Goal: Check status: Check status

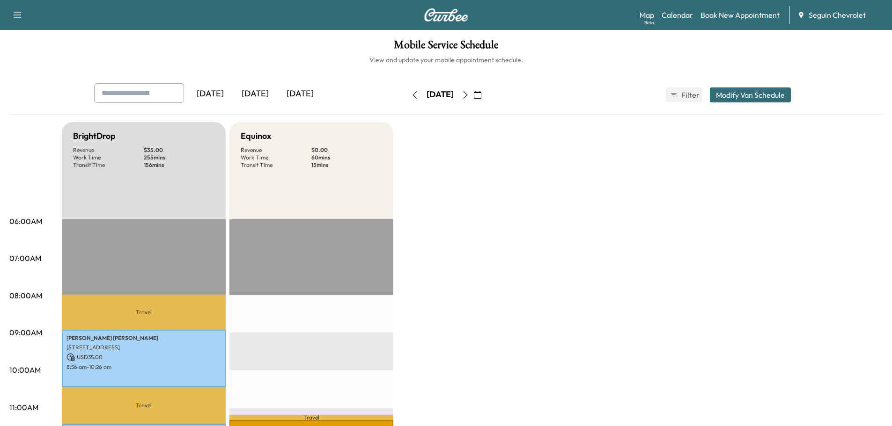
click at [257, 93] on div "[DATE]" at bounding box center [255, 94] width 45 height 22
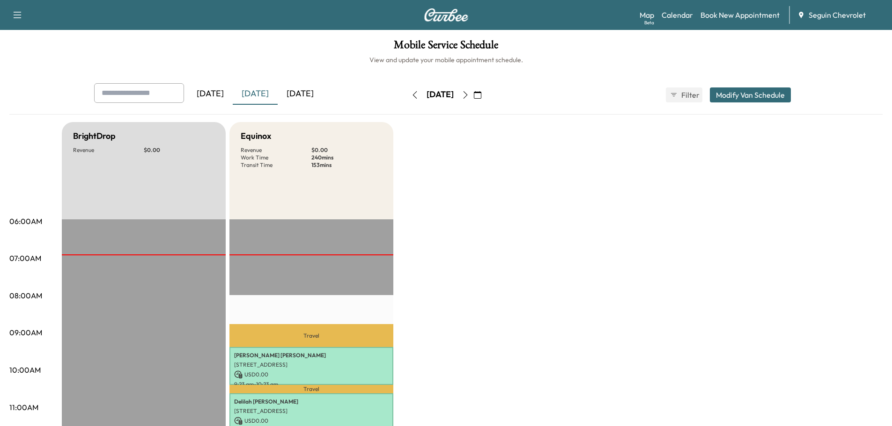
click at [217, 95] on div "[DATE]" at bounding box center [210, 94] width 45 height 22
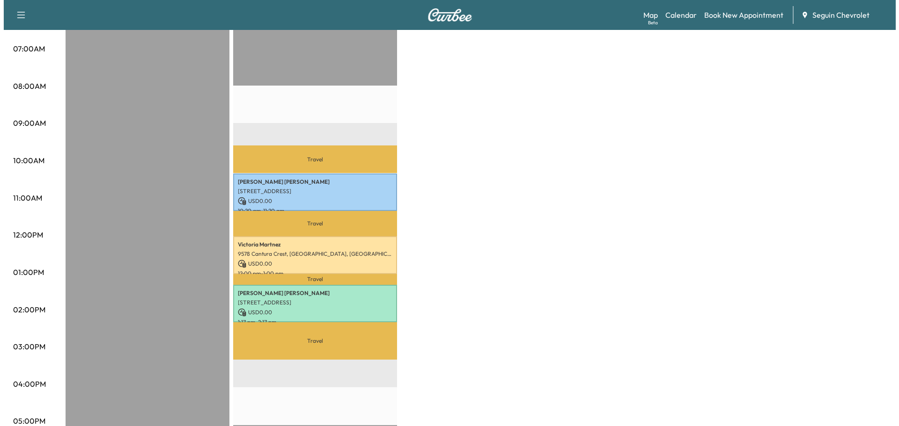
scroll to position [234, 0]
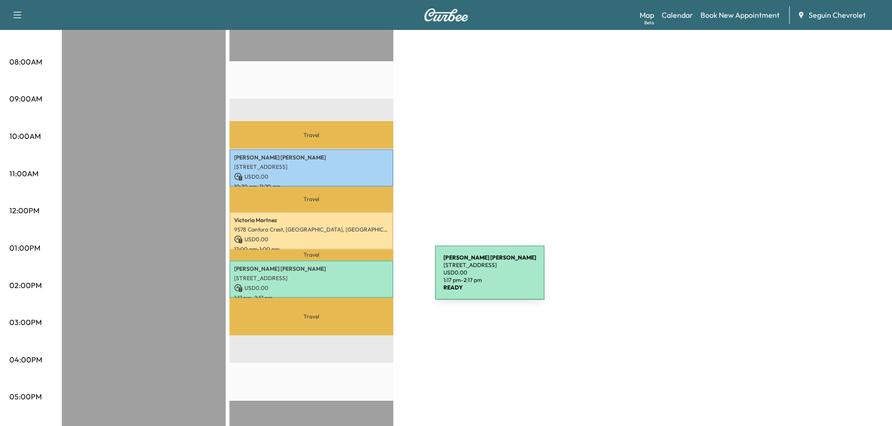
click at [365, 279] on p "[STREET_ADDRESS]" at bounding box center [311, 278] width 154 height 7
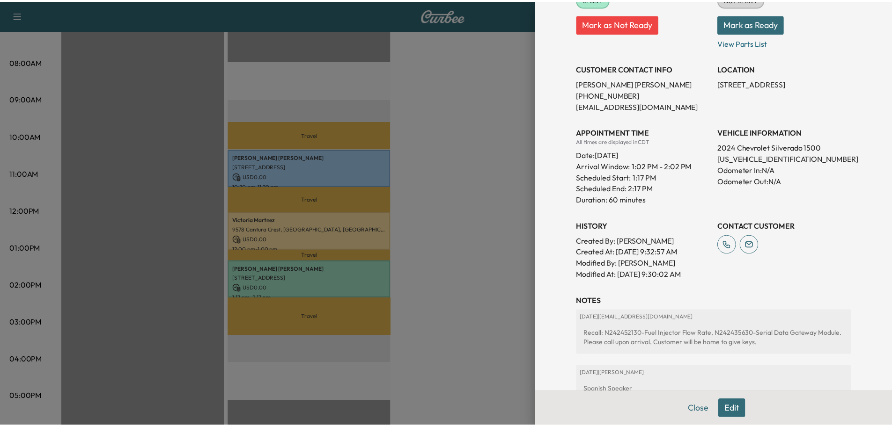
scroll to position [47, 0]
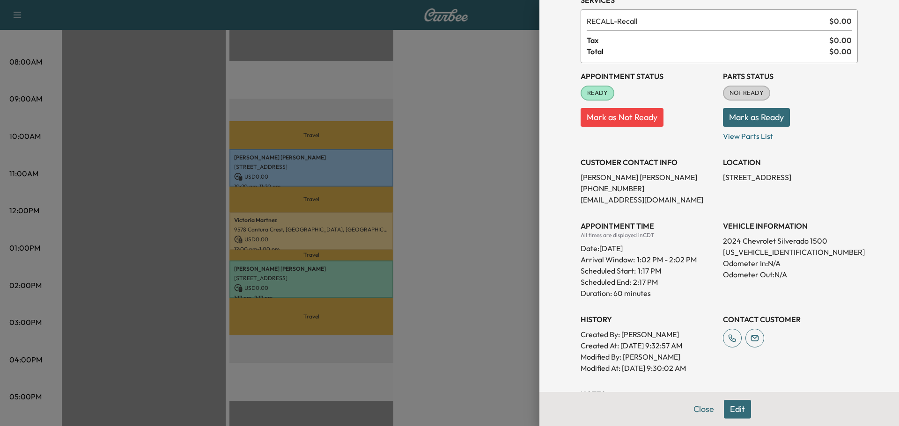
drag, startPoint x: 483, startPoint y: 239, endPoint x: 454, endPoint y: 176, distance: 69.3
click at [480, 231] on div at bounding box center [449, 213] width 899 height 426
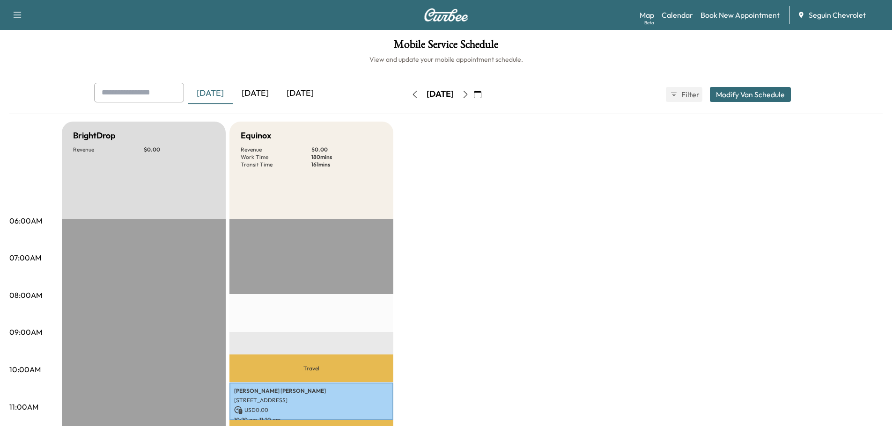
scroll to position [0, 0]
click at [262, 89] on div "[DATE]" at bounding box center [255, 94] width 45 height 22
